Goal: Transaction & Acquisition: Purchase product/service

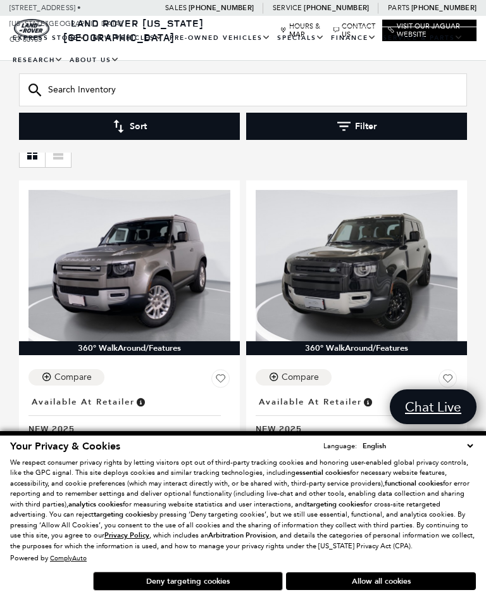
click at [163, 590] on button "Deny targeting cookies" at bounding box center [188, 580] width 190 height 19
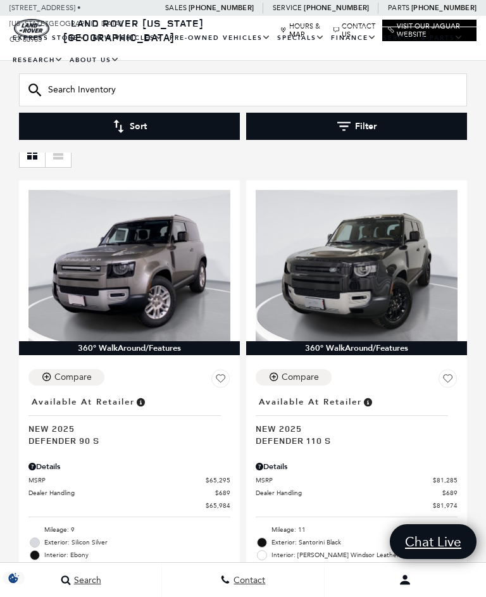
scroll to position [239, 0]
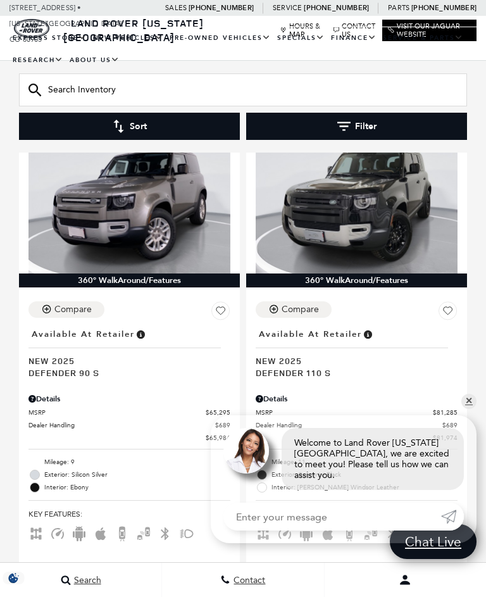
click at [464, 292] on div "Compare Location : Available at Retailer New 2025 Defender 110 S Details MSRP $…" at bounding box center [356, 429] width 221 height 275
click at [456, 433] on span "$81,974" at bounding box center [445, 437] width 25 height 9
click at [42, 570] on div "Start Your Deal" at bounding box center [129, 582] width 202 height 24
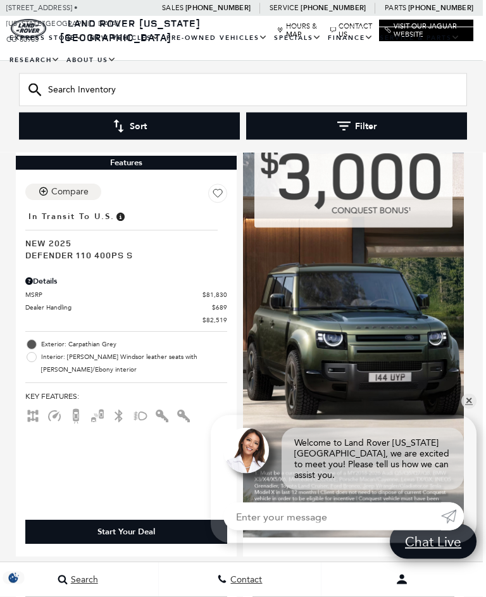
scroll to position [820, 3]
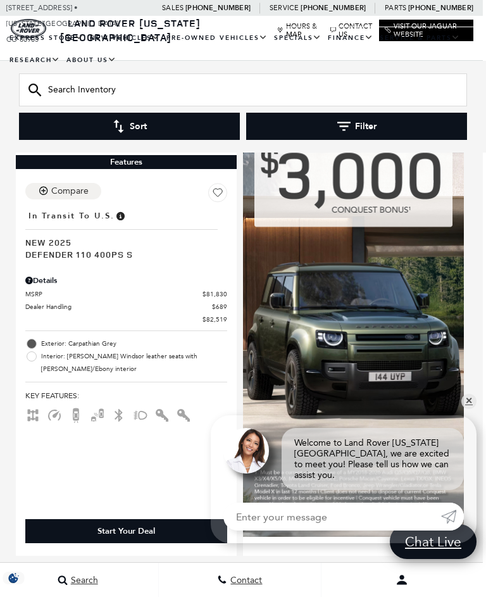
click at [462, 424] on img at bounding box center [353, 284] width 221 height 505
click at [466, 409] on link "✕" at bounding box center [468, 401] width 15 height 15
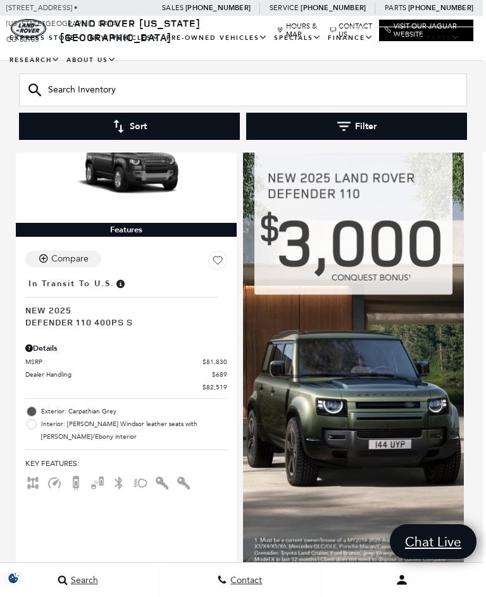
scroll to position [751, 3]
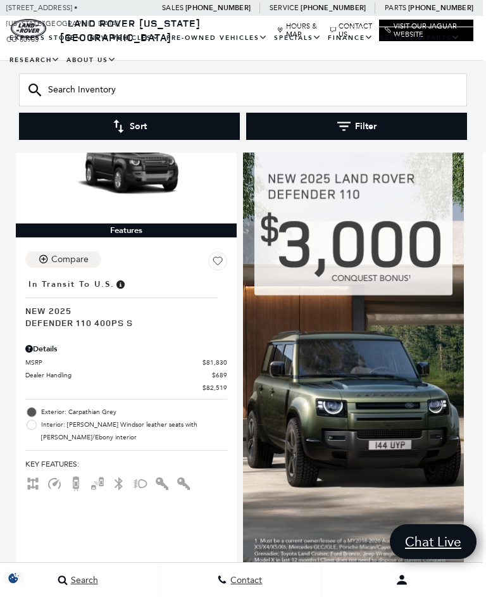
click at [175, 304] on span "New 2025" at bounding box center [121, 310] width 192 height 12
